Goal: Information Seeking & Learning: Find specific fact

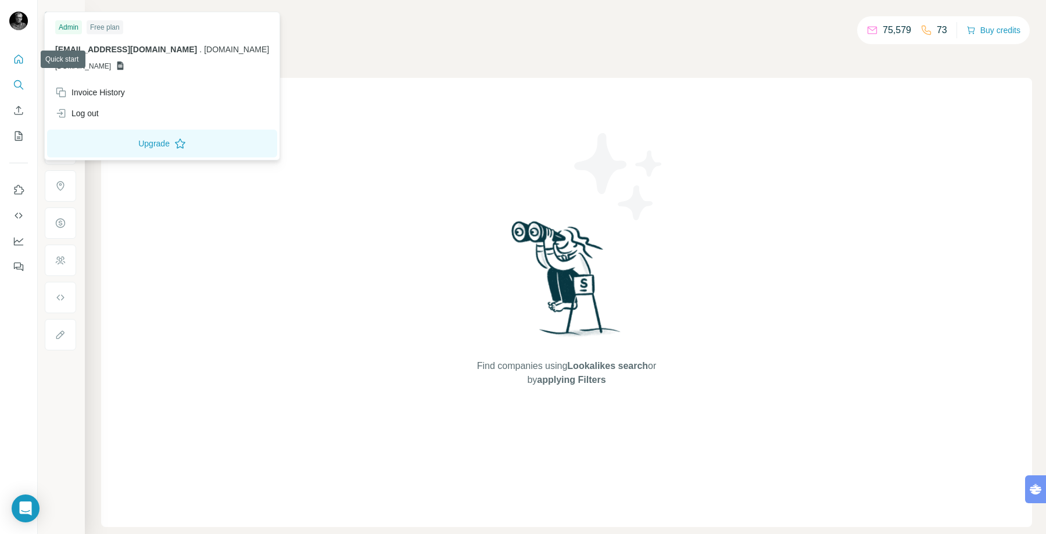
click at [13, 53] on button "Quick start" at bounding box center [18, 59] width 19 height 21
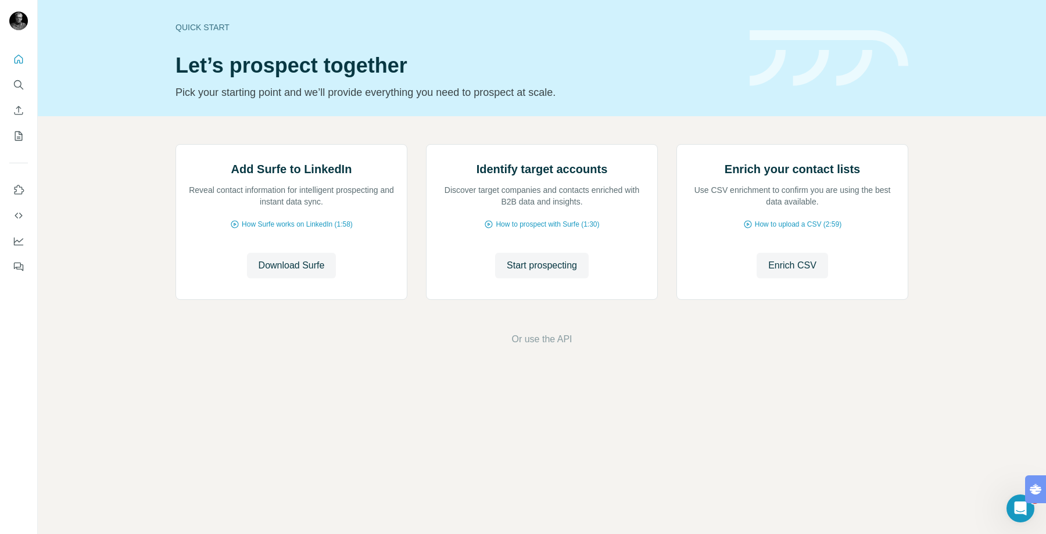
click at [13, 74] on nav at bounding box center [18, 98] width 19 height 98
click at [22, 82] on icon "Search" at bounding box center [19, 85] width 12 height 12
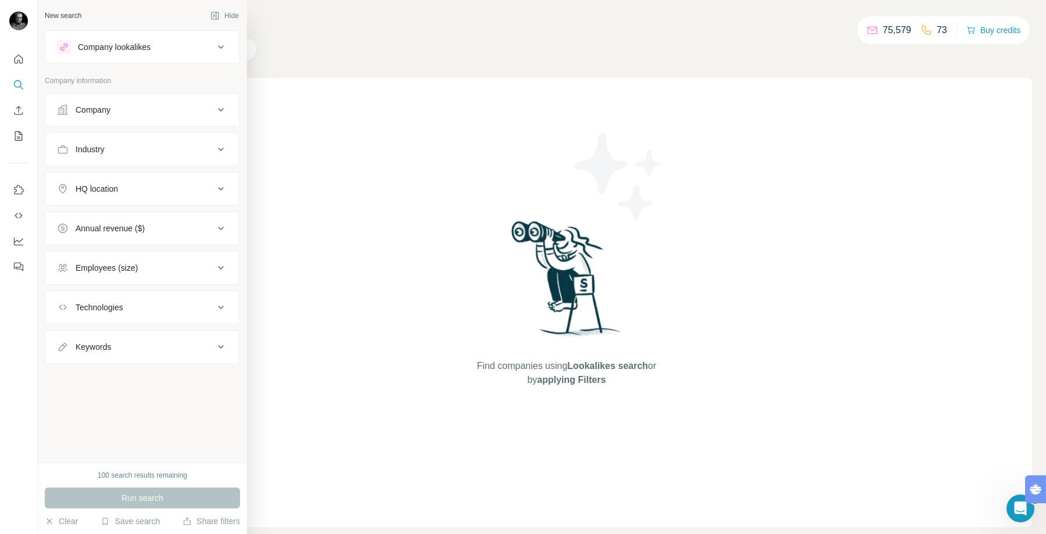
click at [70, 147] on div "Industry" at bounding box center [135, 150] width 157 height 12
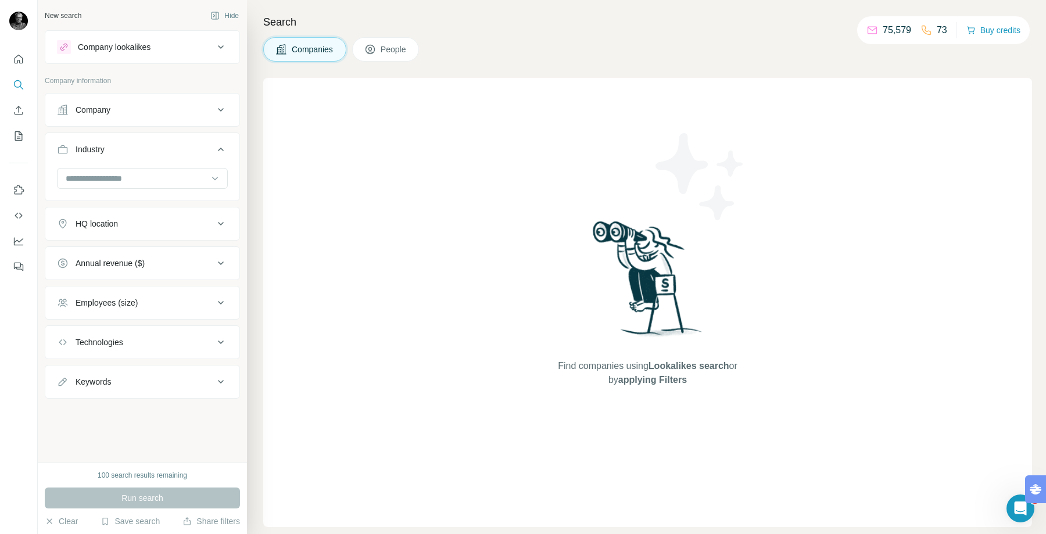
click at [155, 96] on button "Company" at bounding box center [142, 110] width 194 height 28
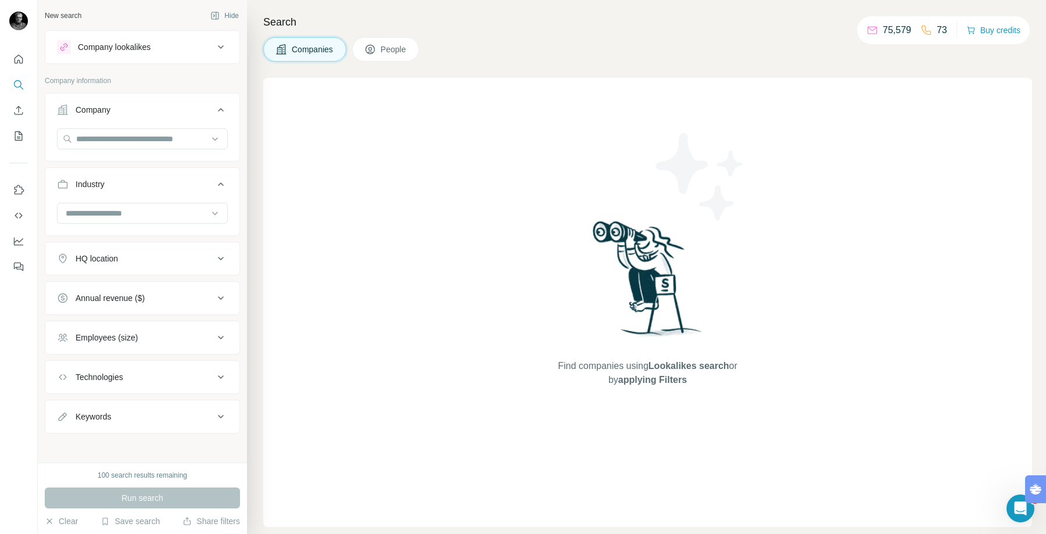
click at [122, 231] on div at bounding box center [142, 218] width 194 height 30
click at [115, 256] on div "HQ location" at bounding box center [97, 259] width 42 height 12
click at [121, 286] on input "text" at bounding box center [142, 287] width 171 height 21
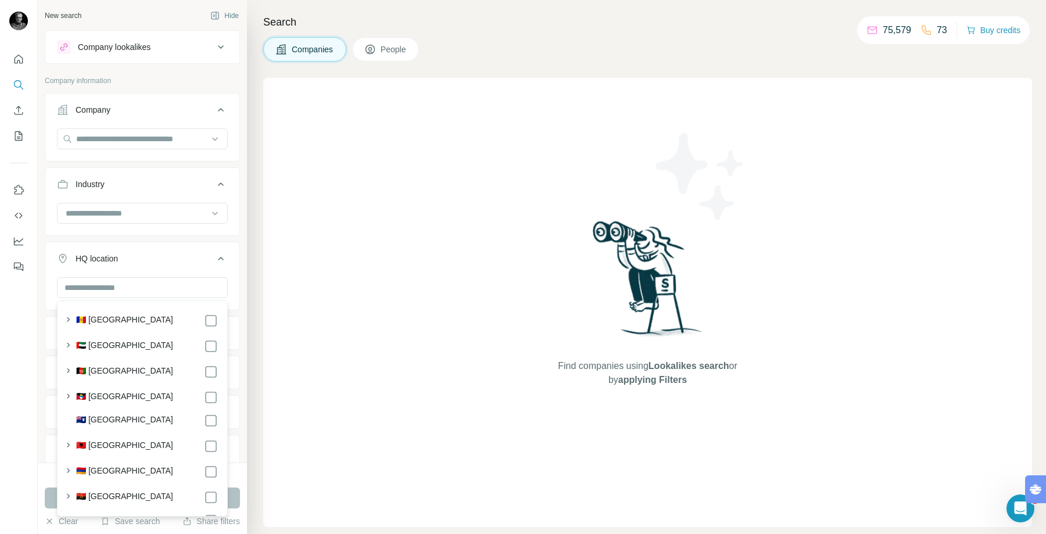
click at [122, 370] on label "🇦🇫 [GEOGRAPHIC_DATA]" at bounding box center [124, 372] width 97 height 14
click at [494, 30] on h4 "Search" at bounding box center [647, 22] width 769 height 16
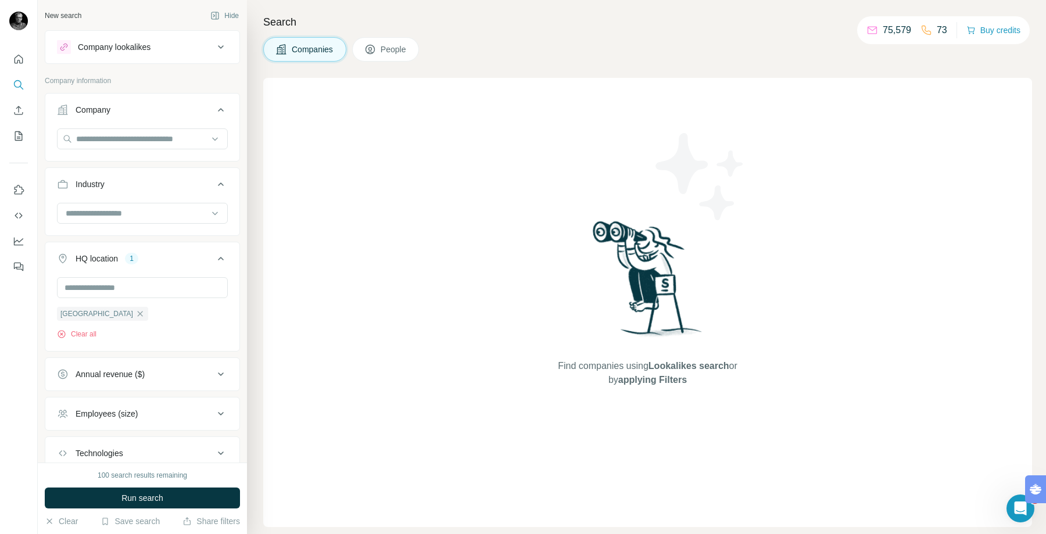
click at [370, 46] on icon at bounding box center [370, 50] width 12 height 12
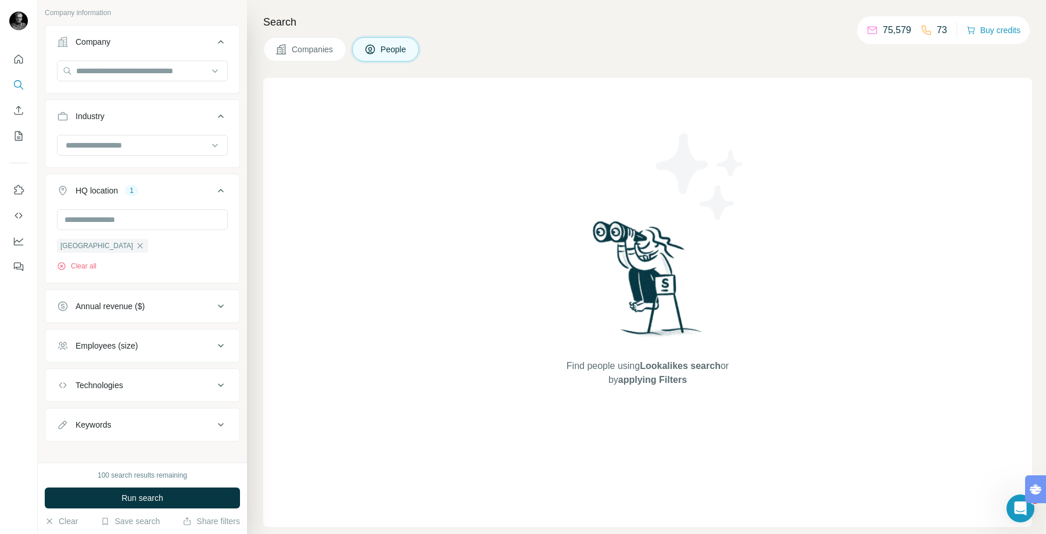
scroll to position [251, 0]
click at [135, 244] on icon "button" at bounding box center [139, 243] width 9 height 9
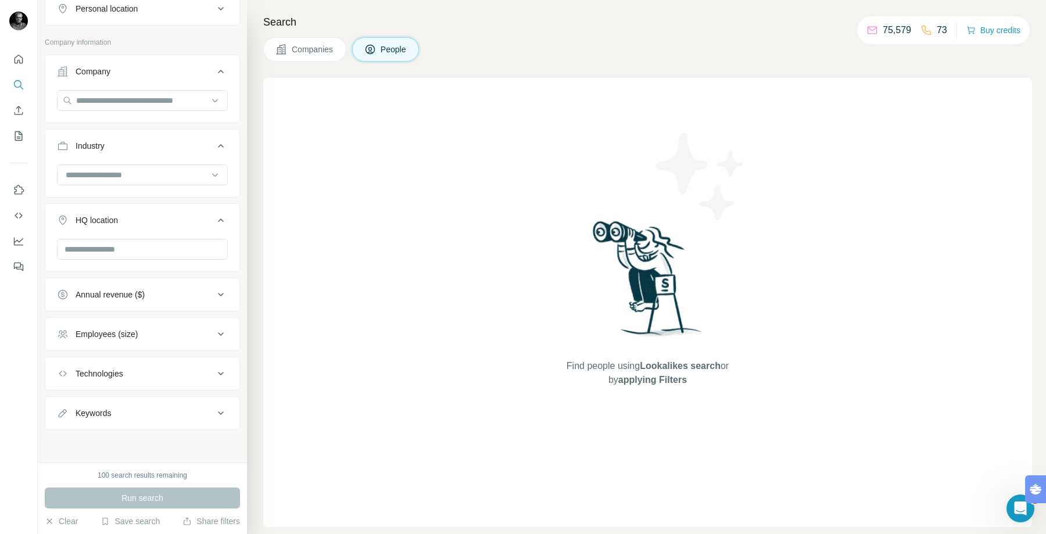
scroll to position [220, 0]
click at [120, 252] on input "text" at bounding box center [142, 249] width 171 height 21
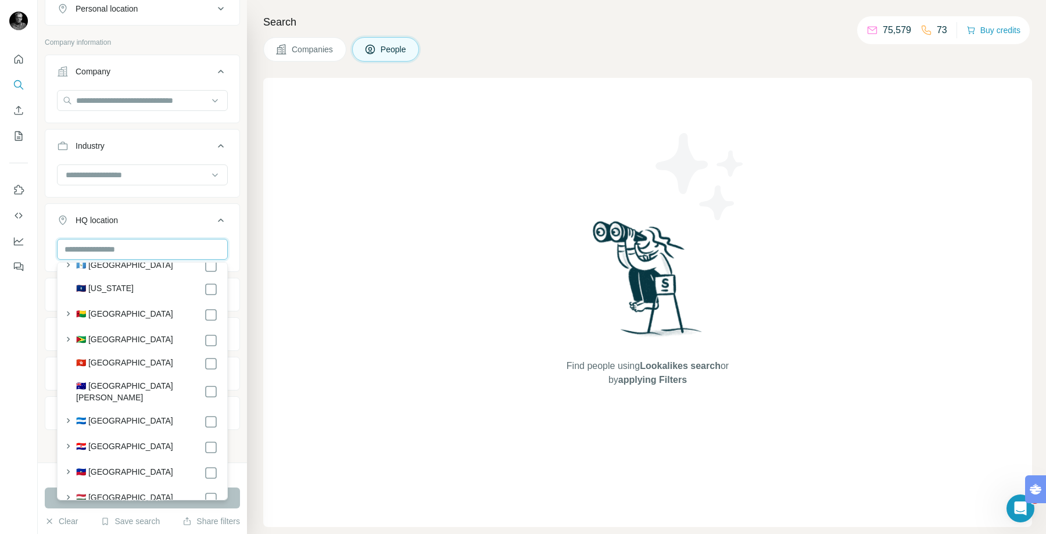
scroll to position [2525, 0]
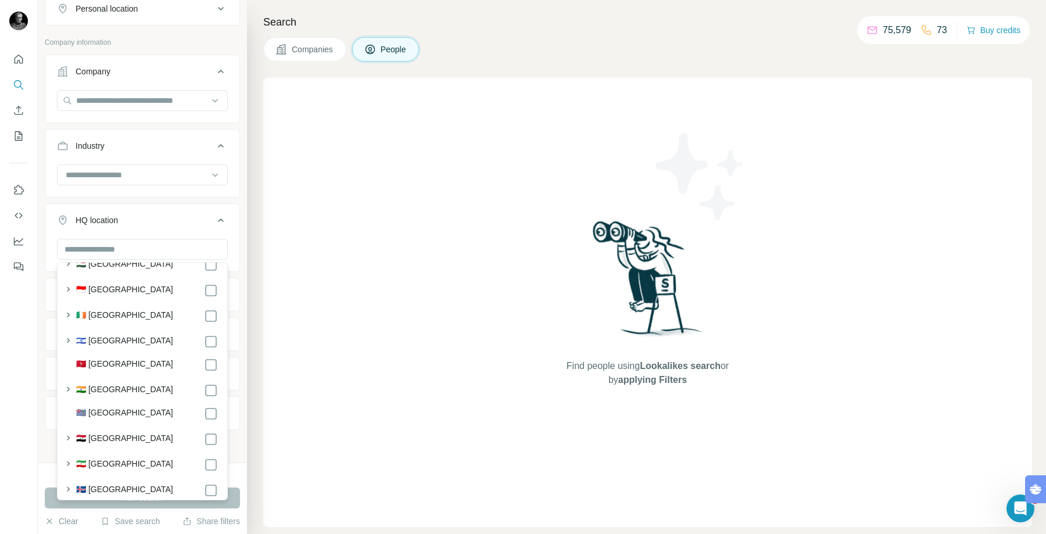
click at [110, 337] on div "🇮🇱 [GEOGRAPHIC_DATA]" at bounding box center [147, 342] width 142 height 14
click at [69, 335] on icon "button" at bounding box center [68, 341] width 12 height 12
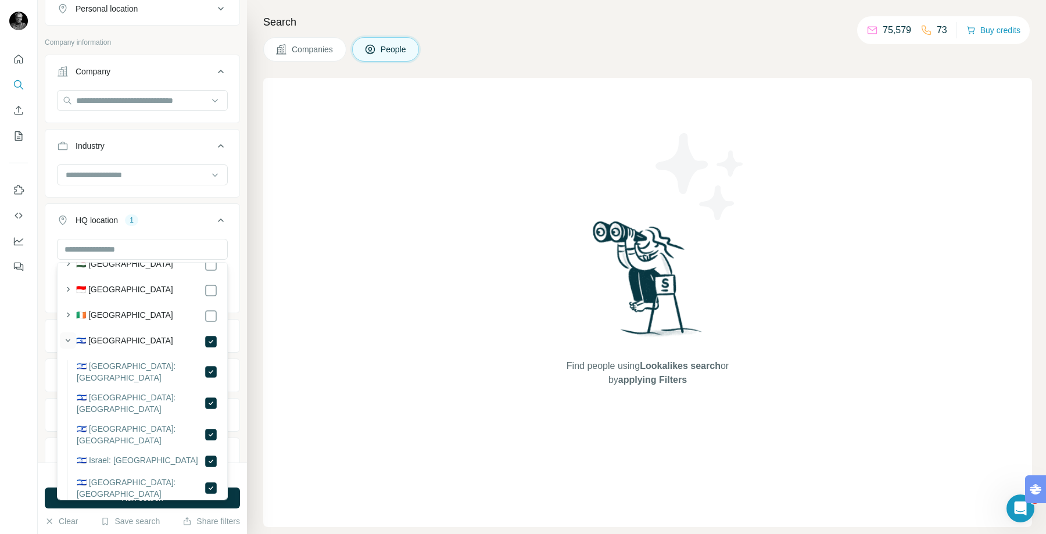
click at [69, 335] on icon "button" at bounding box center [68, 341] width 12 height 12
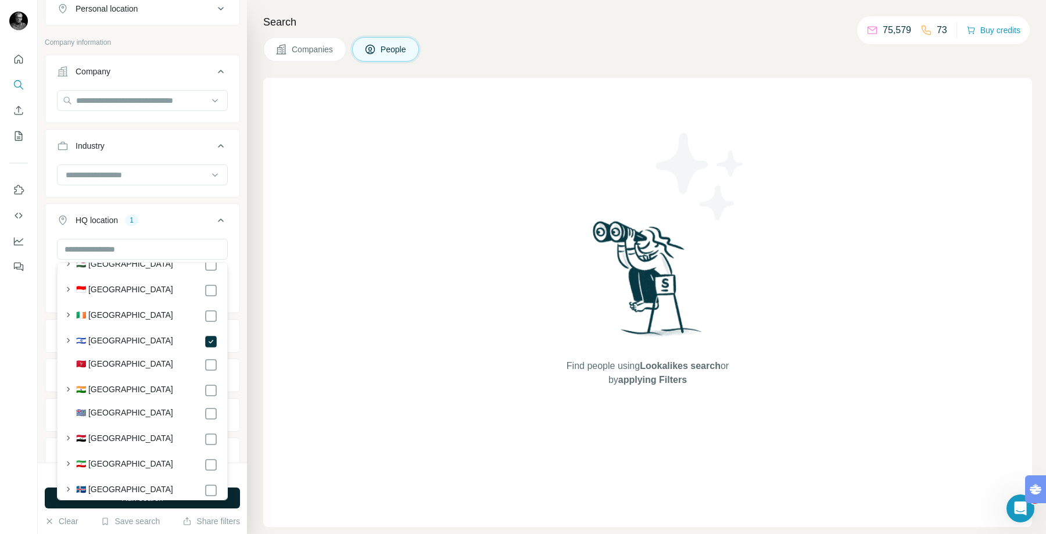
click at [236, 499] on button "Run search" at bounding box center [142, 498] width 195 height 21
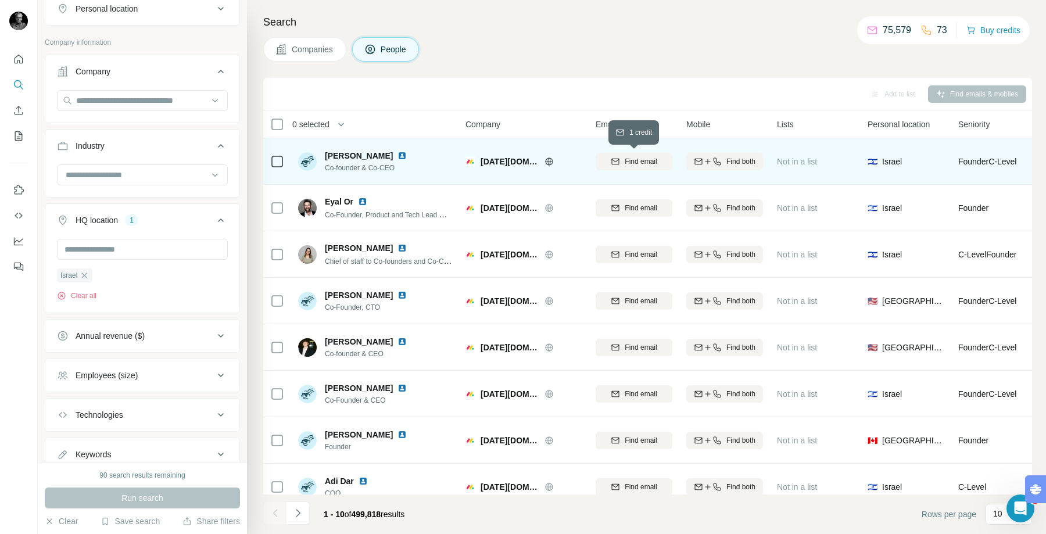
click at [643, 164] on span "Find email" at bounding box center [641, 161] width 32 height 10
click at [629, 163] on div "Finding email" at bounding box center [634, 161] width 77 height 32
